Goal: Register for event/course

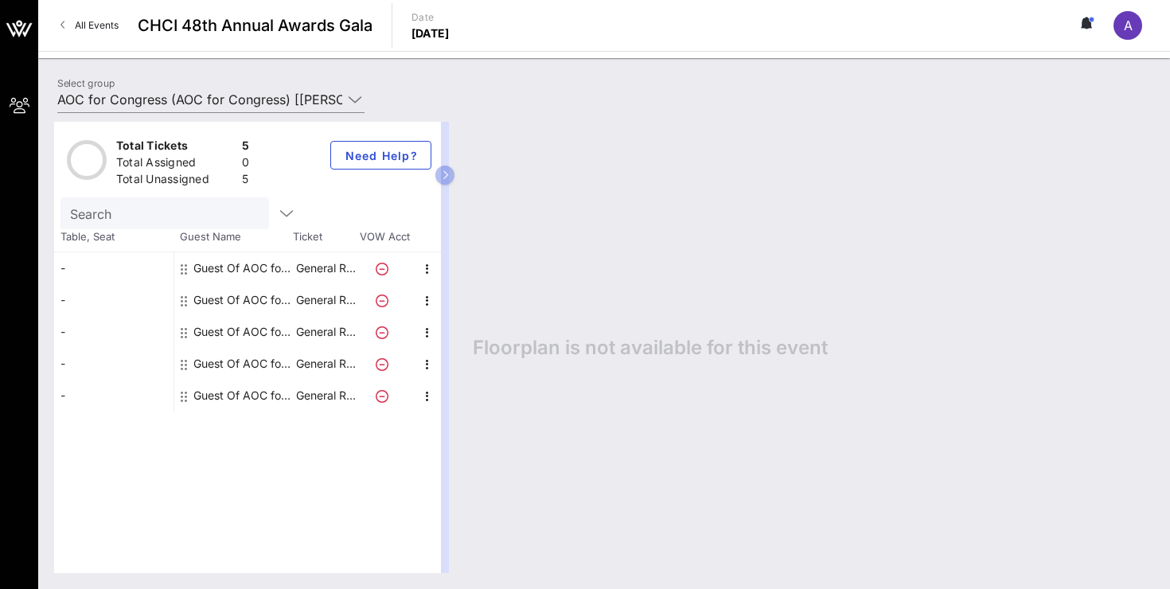
click at [217, 275] on div "Guest Of AOC for Congress" at bounding box center [243, 268] width 100 height 32
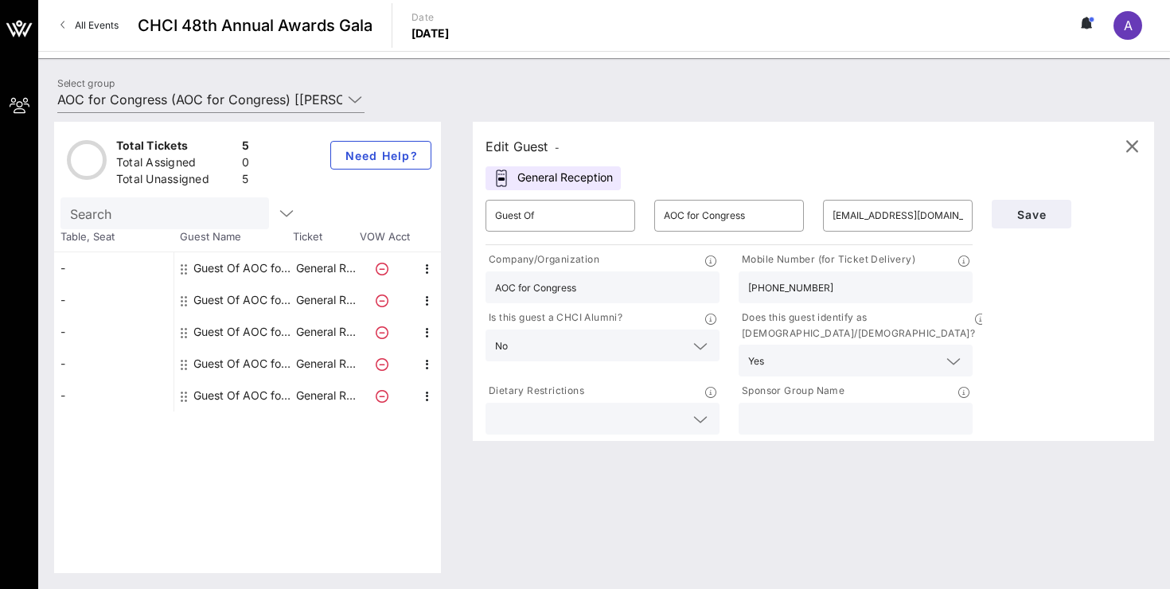
click at [214, 307] on div "Guest Of AOC for Congress" at bounding box center [243, 300] width 100 height 32
type input "[PERSON_NAME][EMAIL_ADDRESS][DOMAIN_NAME]"
click at [213, 294] on div "Guest Of AOC for Congress" at bounding box center [243, 300] width 100 height 32
click at [1040, 219] on span "Save" at bounding box center [1031, 215] width 54 height 14
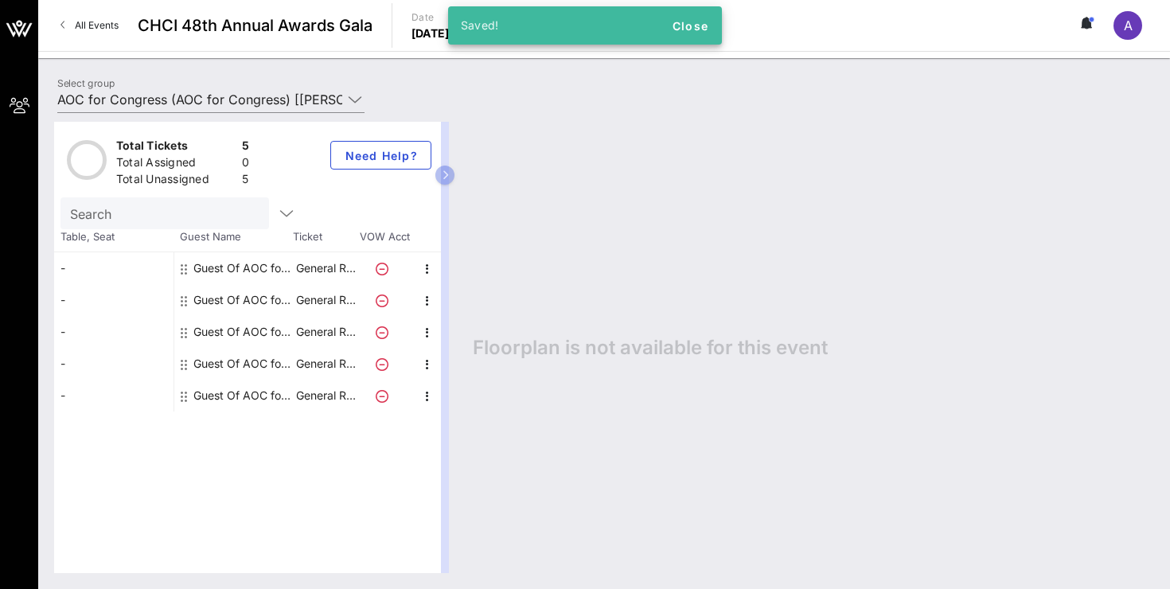
click at [96, 23] on span "All Events" at bounding box center [97, 25] width 44 height 12
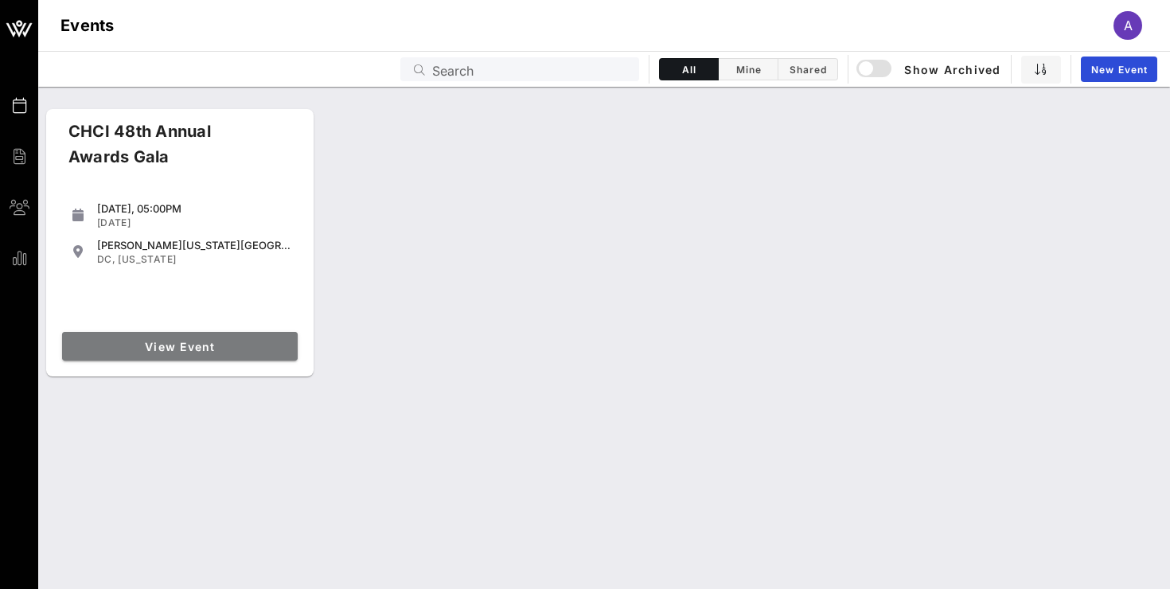
click at [234, 351] on span "View Event" at bounding box center [179, 347] width 223 height 14
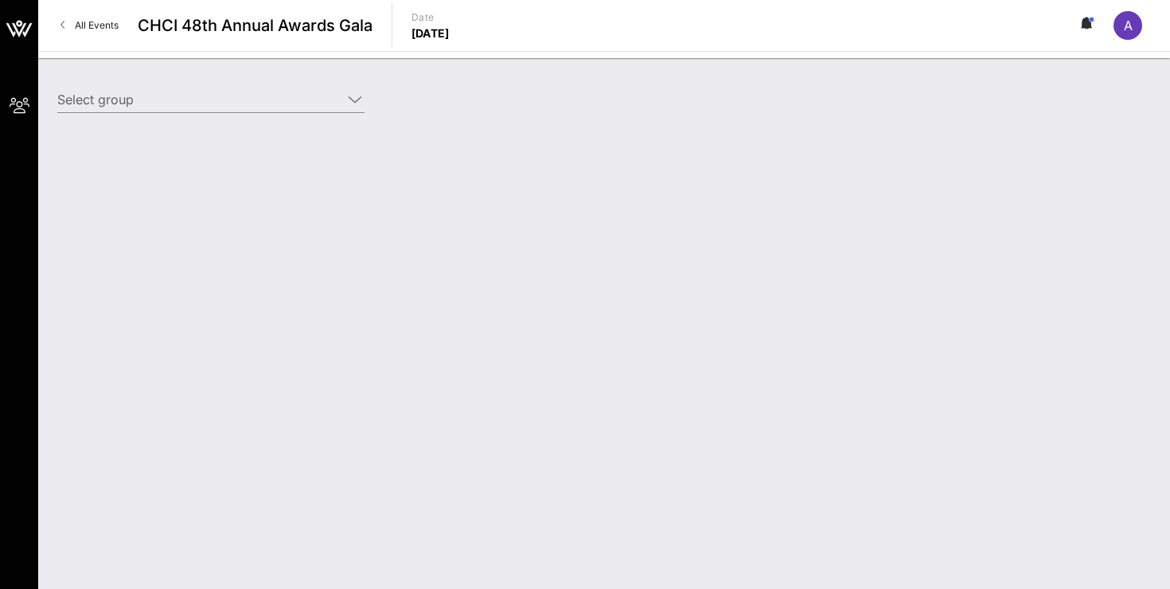
type input "AOC for Congress (AOC for Congress) [[PERSON_NAME] Serrano, [EMAIL_ADDRESS][DOM…"
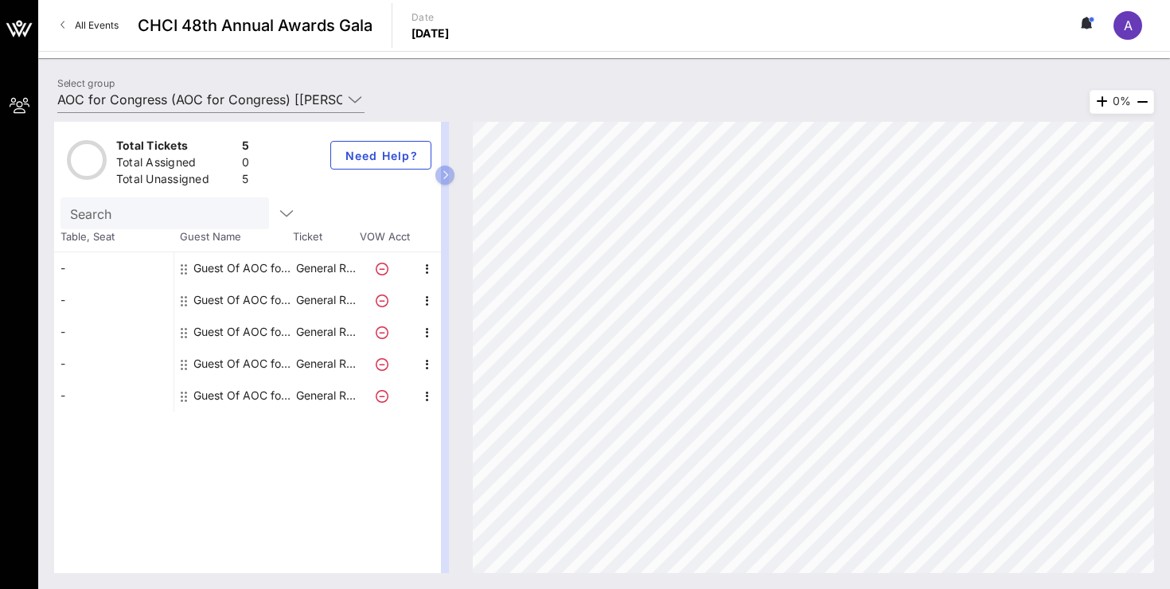
click at [110, 235] on span "Table, Seat" at bounding box center [113, 237] width 119 height 16
click at [108, 245] on div "Table, Seat Guest Name Ticket VOW Acct" at bounding box center [247, 240] width 387 height 23
click at [123, 316] on div "-" at bounding box center [113, 332] width 119 height 32
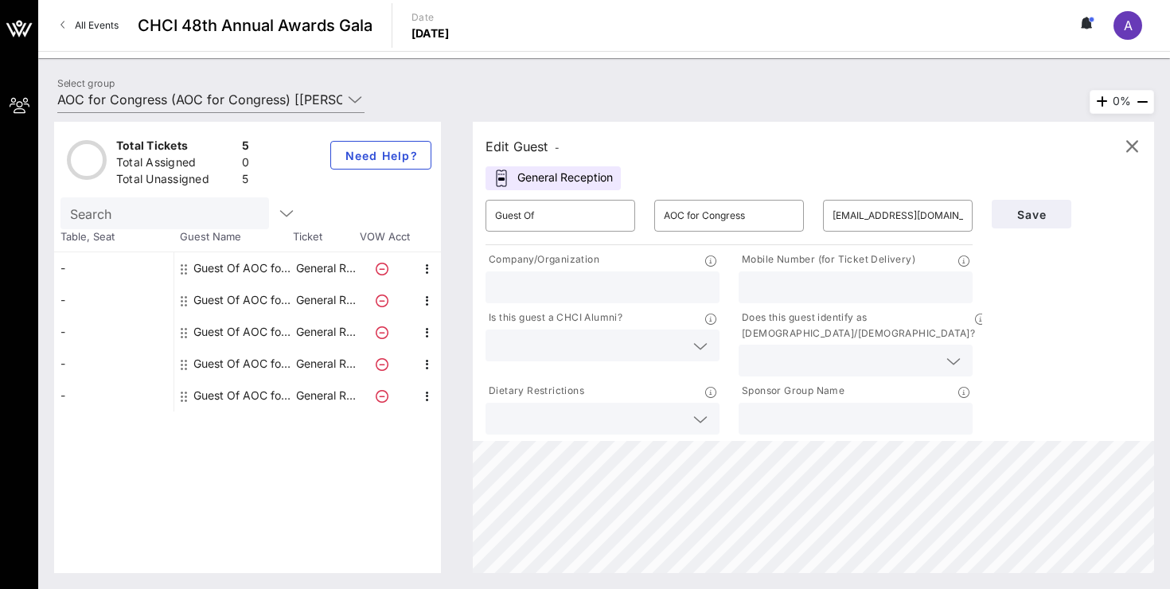
click at [117, 271] on div "-" at bounding box center [113, 268] width 119 height 32
type input "[EMAIL_ADDRESS][DOMAIN_NAME]"
type input "AOC for Congress"
type input "[PHONE_NUMBER]"
click at [117, 265] on div "-" at bounding box center [113, 268] width 119 height 32
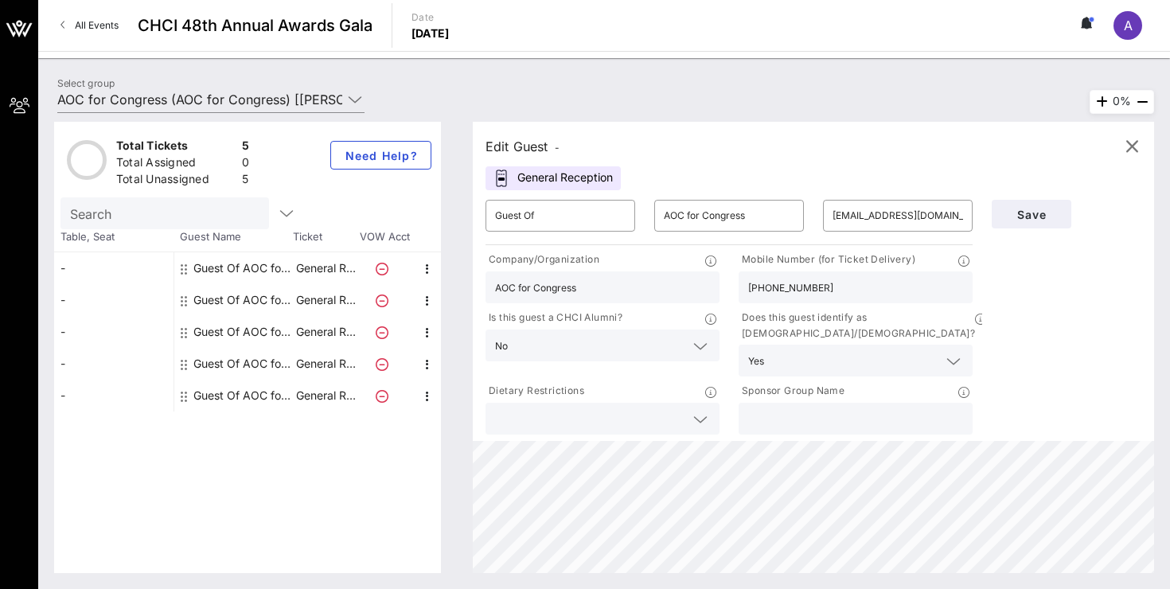
click at [114, 297] on div "-" at bounding box center [113, 300] width 119 height 32
type input "[PERSON_NAME][EMAIL_ADDRESS][DOMAIN_NAME]"
click at [114, 342] on div "-" at bounding box center [113, 332] width 119 height 32
click at [117, 385] on div "-" at bounding box center [113, 396] width 119 height 32
click at [113, 329] on div "-" at bounding box center [113, 332] width 119 height 32
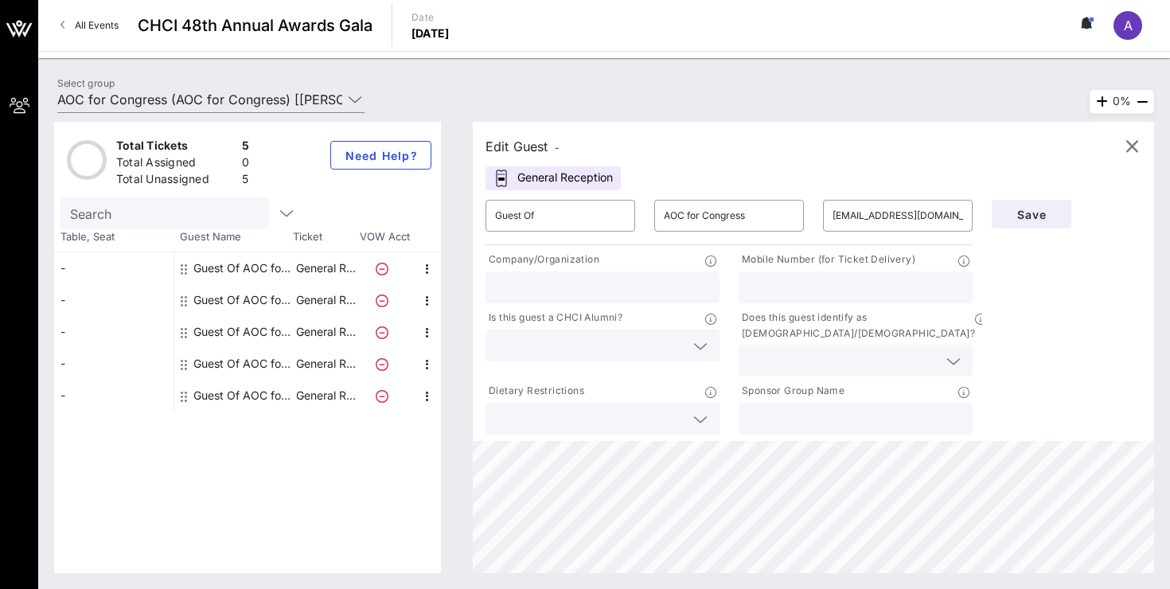
click at [116, 284] on div "-" at bounding box center [113, 300] width 119 height 32
click at [107, 259] on div "-" at bounding box center [113, 268] width 119 height 32
type input "[EMAIL_ADDRESS][DOMAIN_NAME]"
type input "AOC for Congress"
type input "[PHONE_NUMBER]"
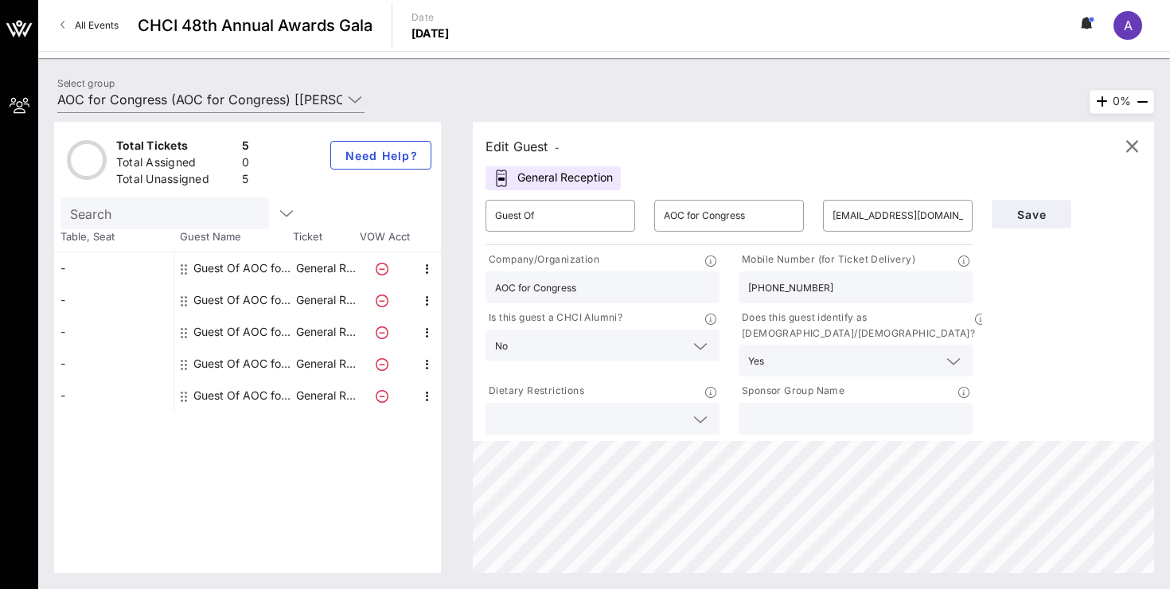
click at [115, 333] on div "-" at bounding box center [113, 332] width 119 height 32
type input "[EMAIL_ADDRESS][DOMAIN_NAME]"
click at [134, 425] on div "Total Tickets 5 Total Assigned 0 Total Unassigned 5 Need Help? Search Table, Se…" at bounding box center [247, 347] width 387 height 451
click at [121, 395] on div "-" at bounding box center [113, 396] width 119 height 32
type input "[EMAIL_ADDRESS][DOMAIN_NAME]"
